Goal: Browse casually

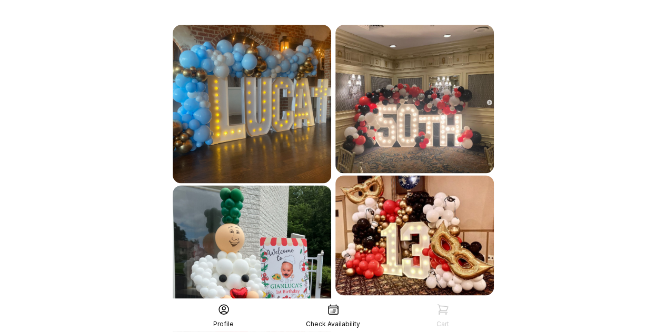
scroll to position [632, 0]
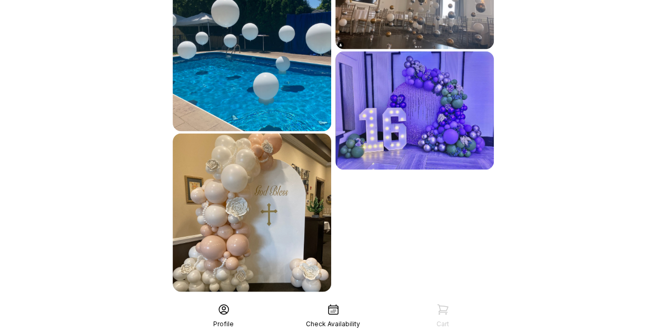
scroll to position [984, 0]
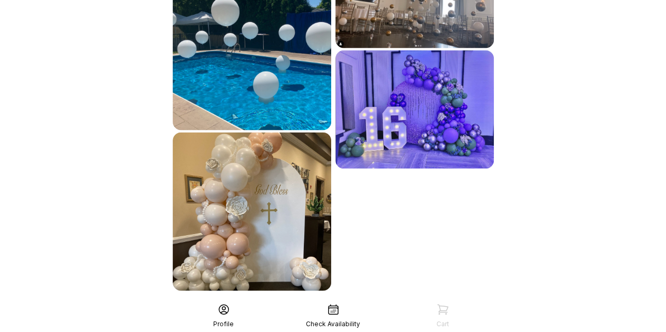
click at [350, 301] on div "See More" at bounding box center [333, 313] width 325 height 25
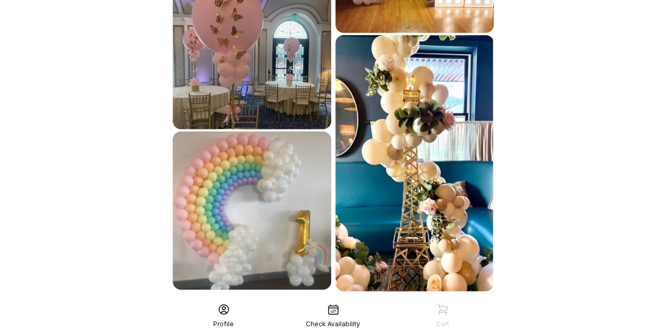
scroll to position [1307, 0]
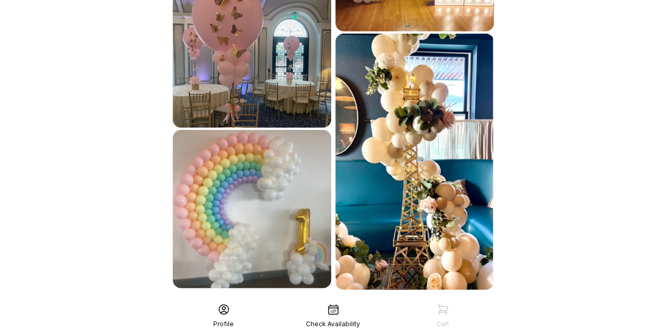
click at [385, 301] on div "See More" at bounding box center [333, 313] width 325 height 25
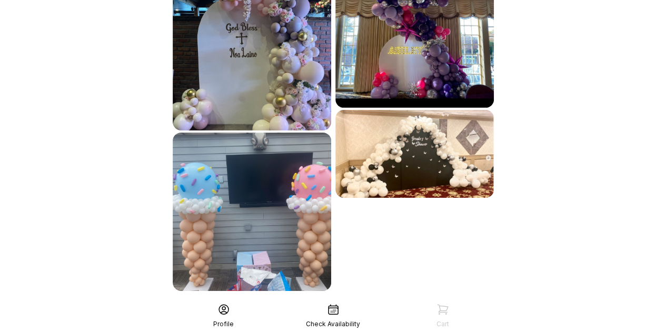
scroll to position [1626, 0]
click at [353, 301] on div "See More" at bounding box center [333, 313] width 325 height 25
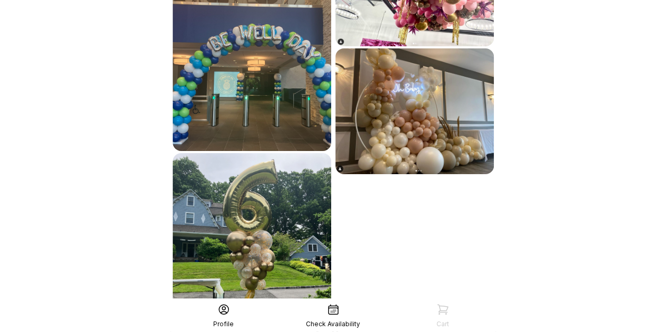
scroll to position [1947, 0]
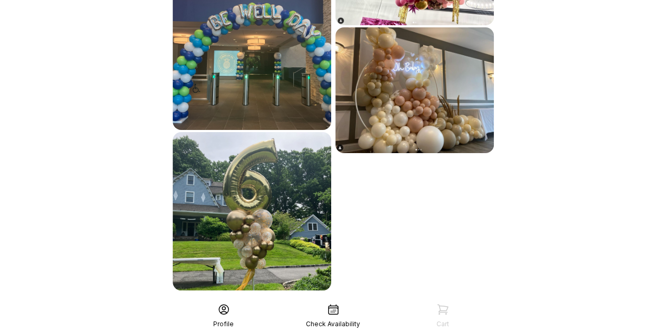
click at [365, 301] on div "See More" at bounding box center [333, 313] width 325 height 25
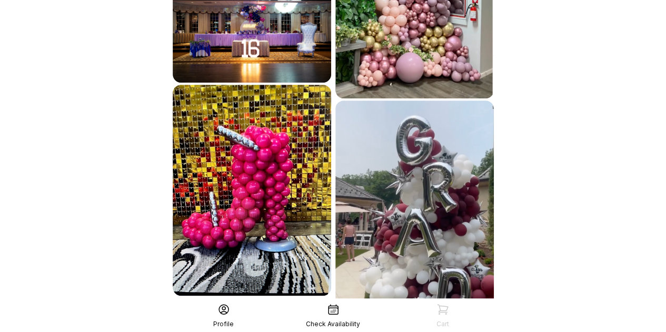
scroll to position [2295, 0]
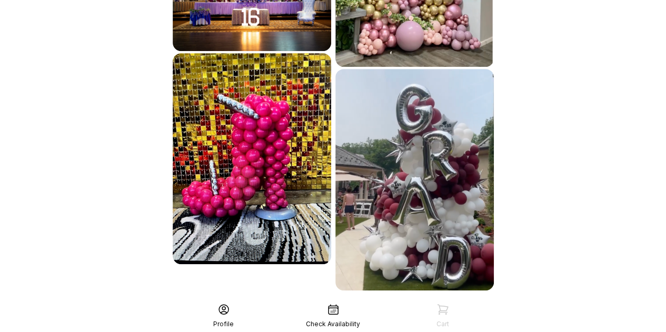
click at [367, 301] on div "See More" at bounding box center [333, 313] width 325 height 25
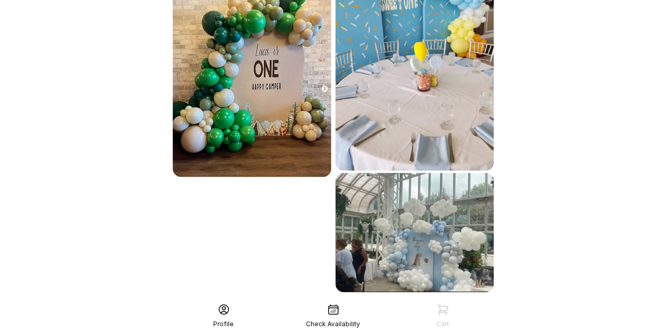
scroll to position [2681, 0]
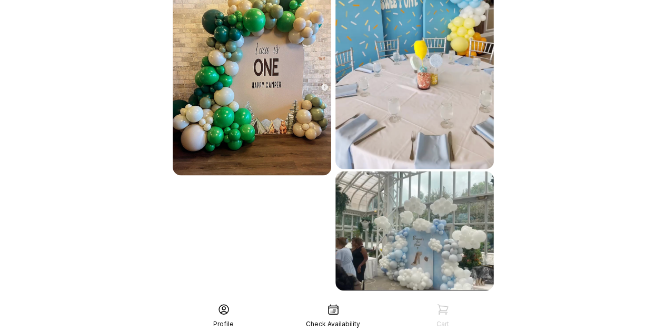
click at [321, 301] on div "See More" at bounding box center [333, 313] width 325 height 25
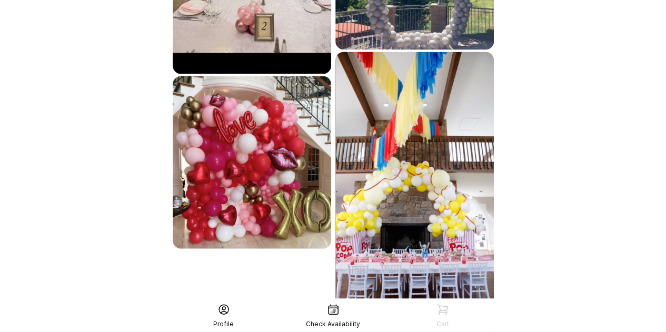
scroll to position [3075, 0]
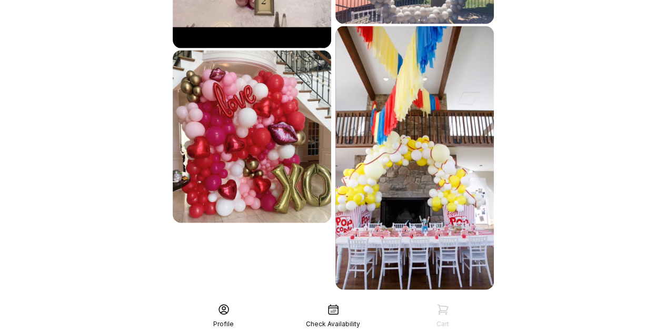
click at [300, 301] on div "See More" at bounding box center [333, 313] width 325 height 25
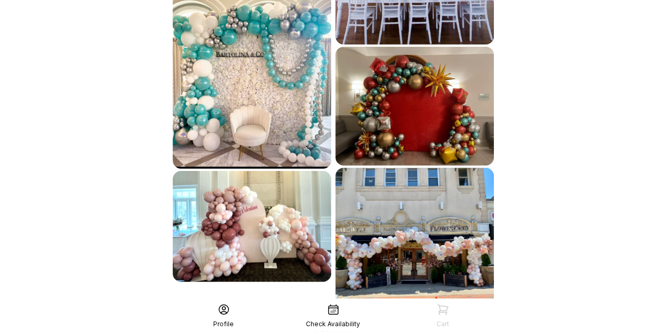
scroll to position [3337, 0]
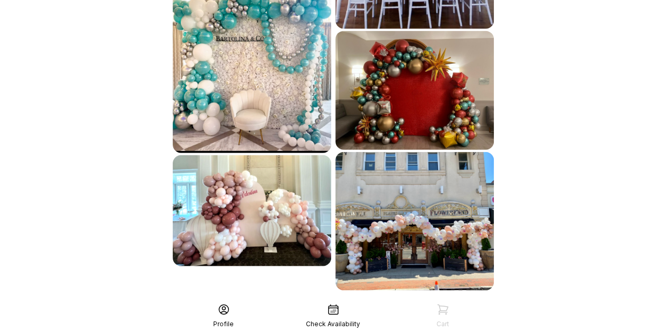
click at [359, 301] on div "See More" at bounding box center [333, 313] width 325 height 25
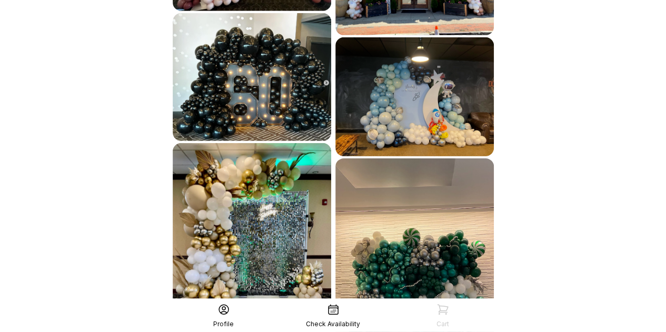
scroll to position [3653, 0]
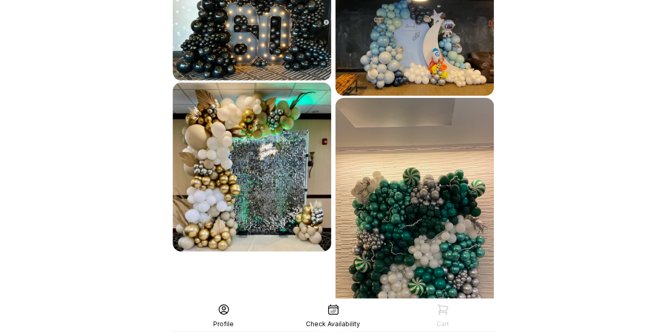
click at [357, 320] on div "See More" at bounding box center [333, 332] width 325 height 25
click at [324, 320] on div "See More" at bounding box center [333, 332] width 325 height 25
click at [360, 320] on div "See More" at bounding box center [333, 332] width 325 height 25
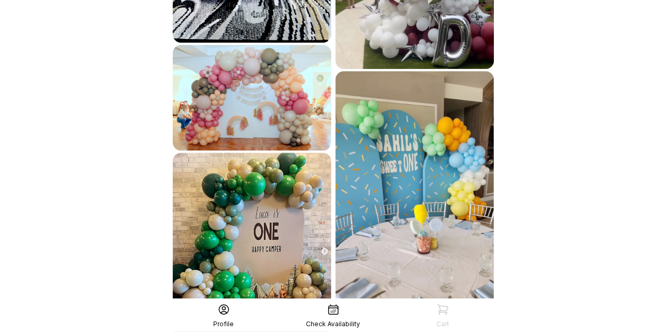
scroll to position [2670, 0]
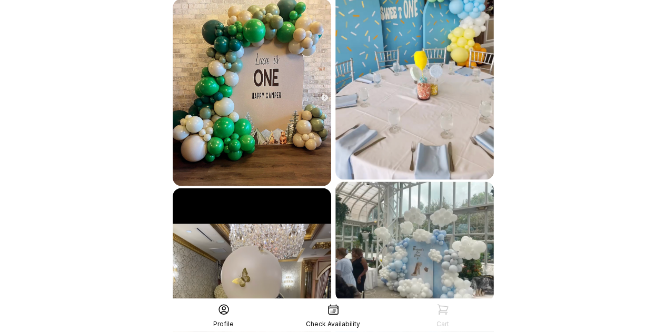
click at [433, 211] on img at bounding box center [414, 241] width 159 height 119
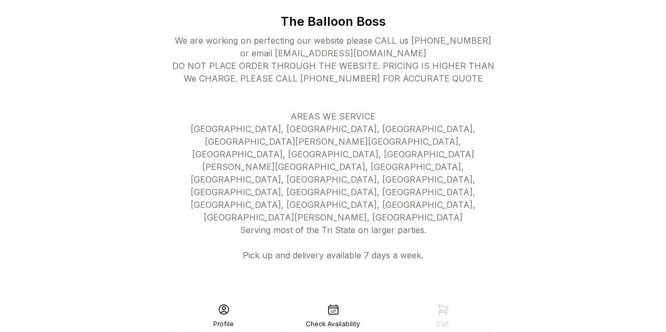
scroll to position [195, 0]
